Goal: Find specific page/section: Find specific page/section

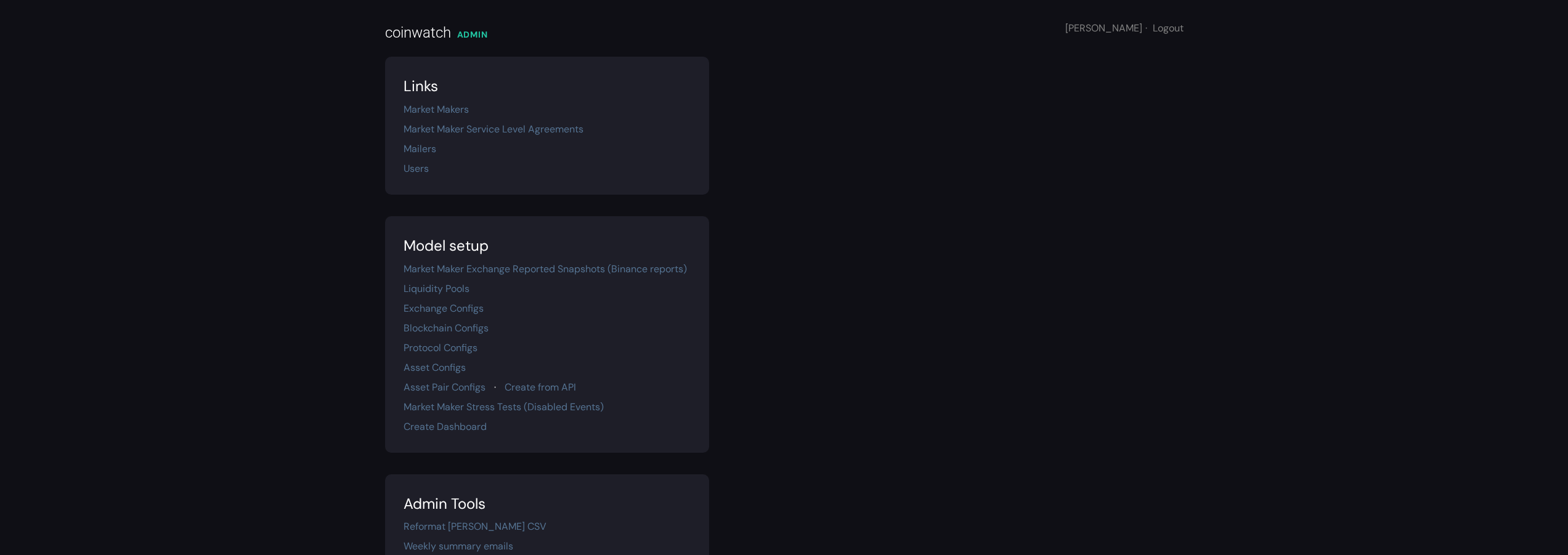
scroll to position [217, 0]
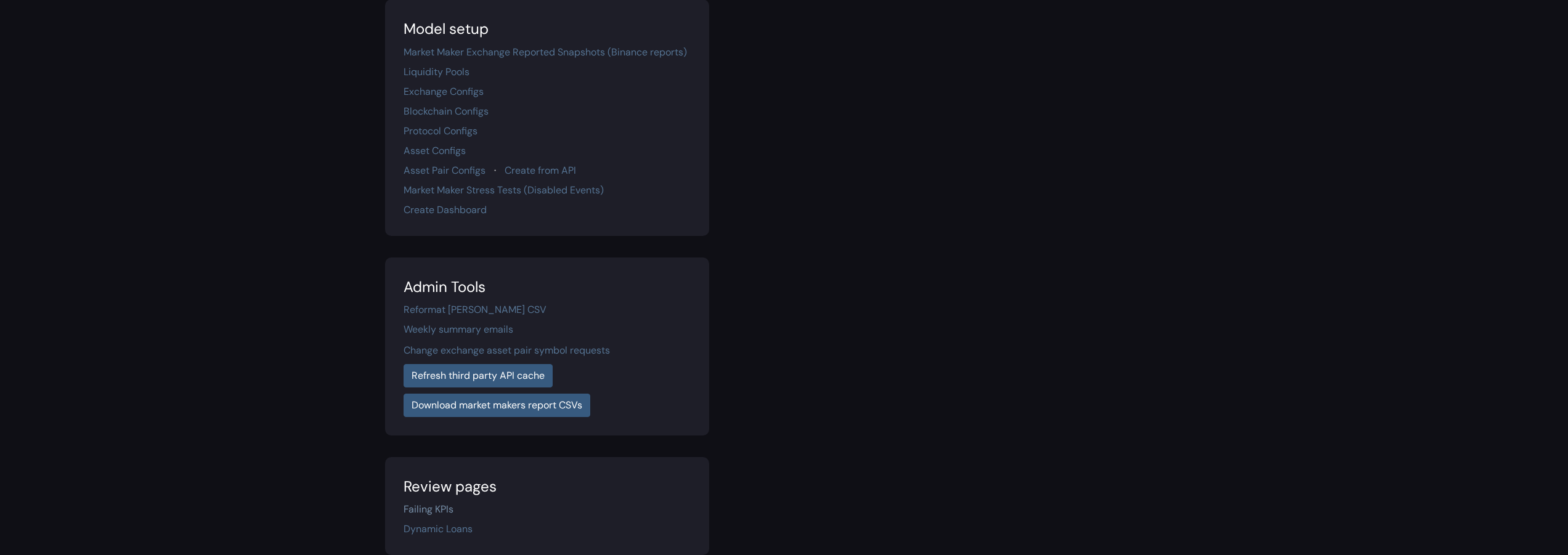
click at [448, 511] on link "Failing KPIs" at bounding box center [428, 509] width 50 height 13
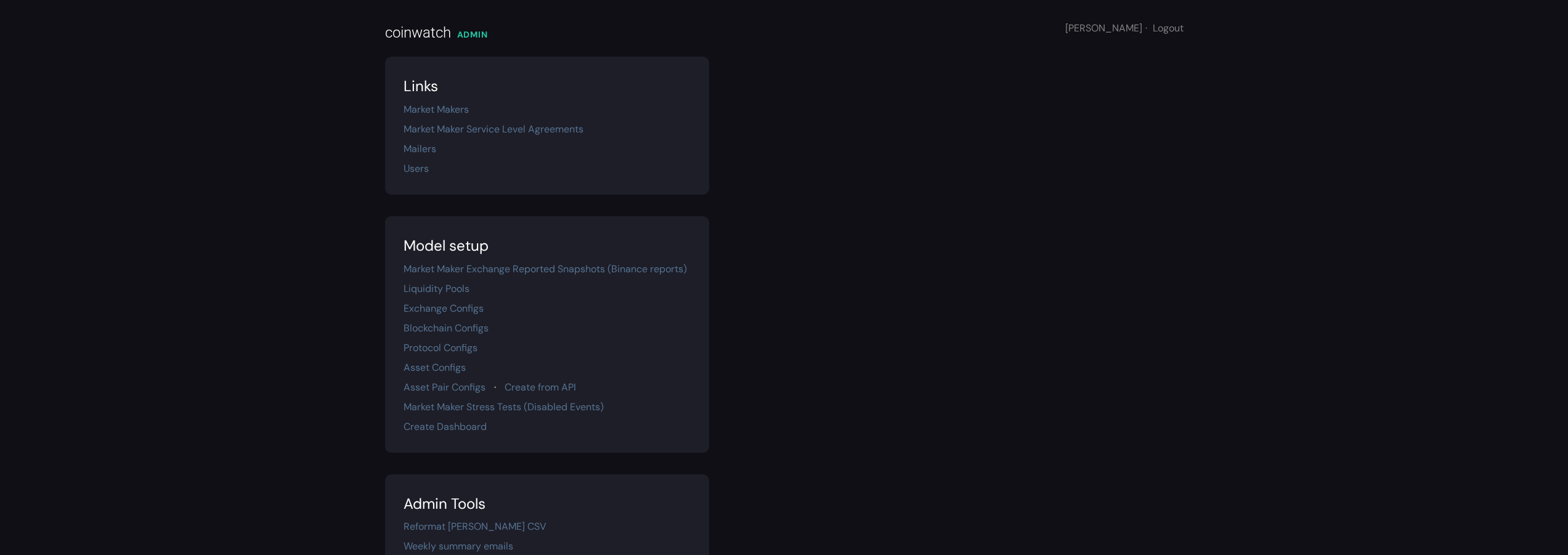
click at [504, 140] on section "Links Market Makers Market Maker Service Level Agreements Mailers Users" at bounding box center [547, 125] width 324 height 138
click at [507, 134] on link "Market Maker Service Level Agreements" at bounding box center [493, 129] width 180 height 13
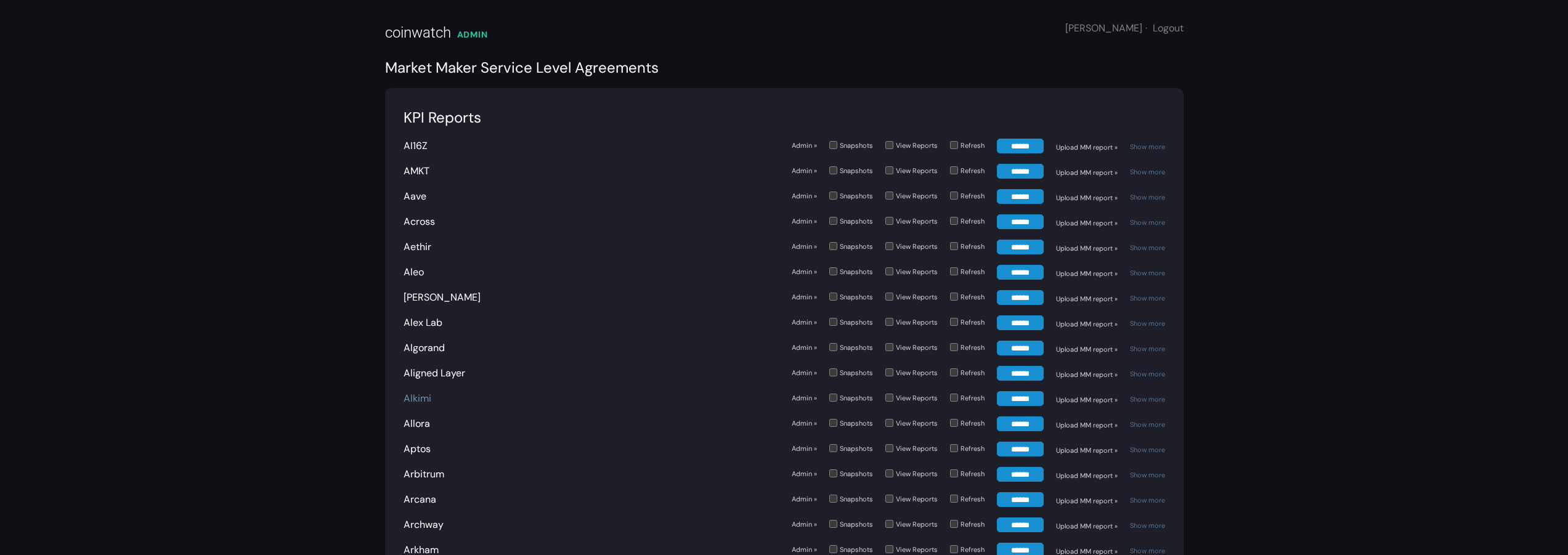
click at [407, 396] on link "Alkimi" at bounding box center [417, 399] width 27 height 13
